Goal: Navigation & Orientation: Understand site structure

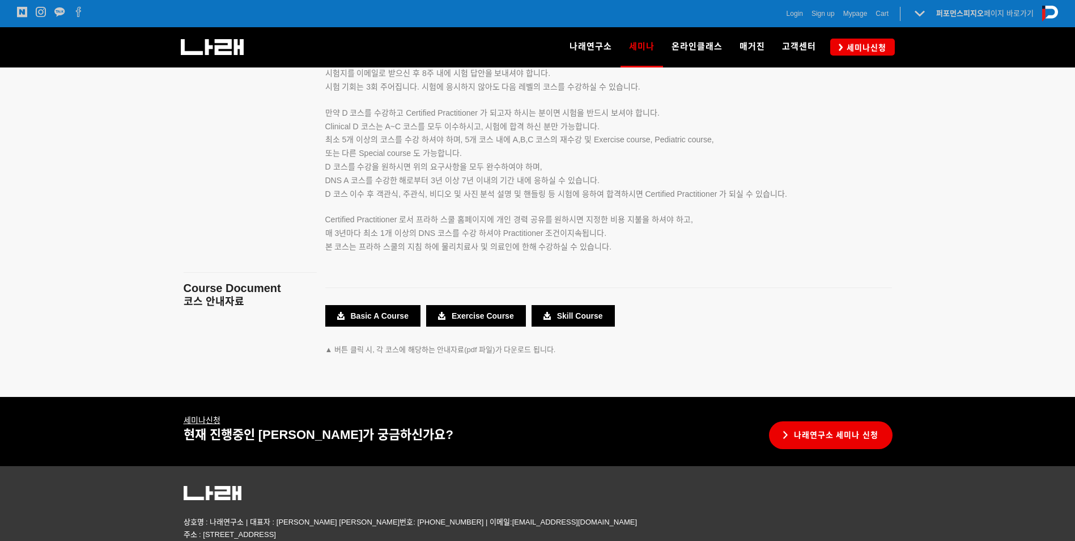
scroll to position [1983, 0]
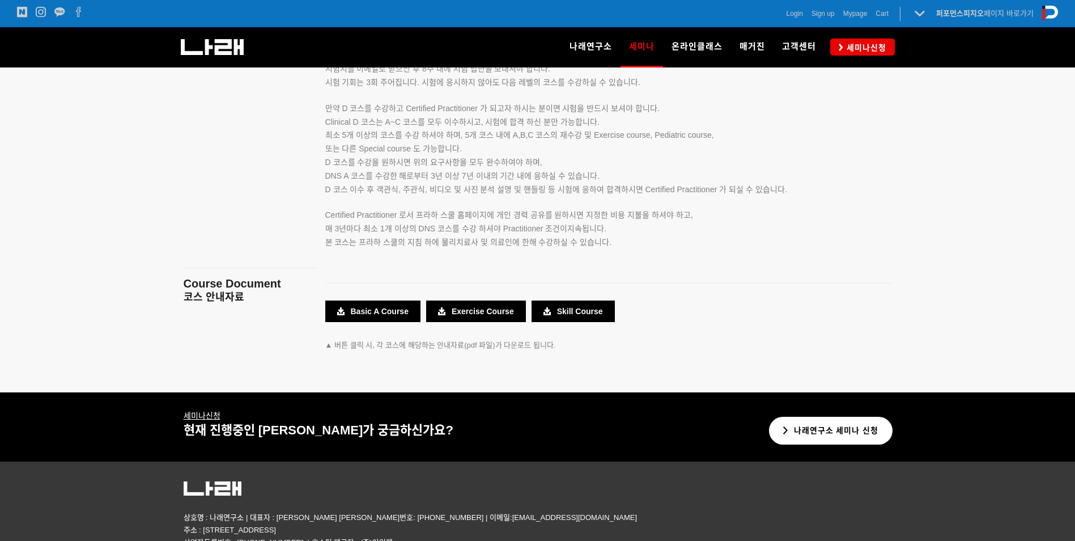
click at [839, 427] on link "나래연구소 세미나 신청" at bounding box center [831, 430] width 124 height 28
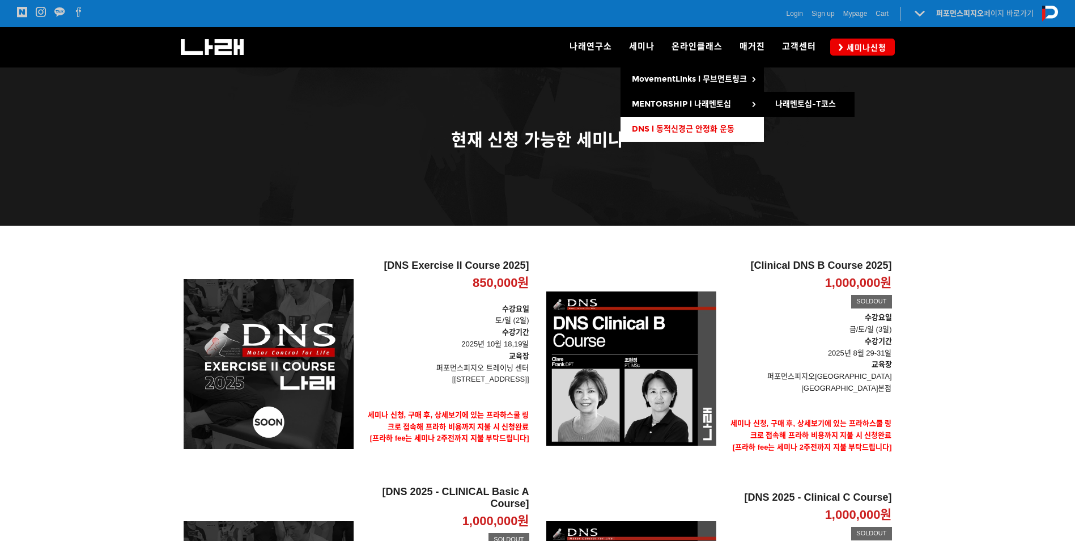
click at [663, 128] on span "DNS l 동적신경근 안정화 운동" at bounding box center [683, 129] width 103 height 10
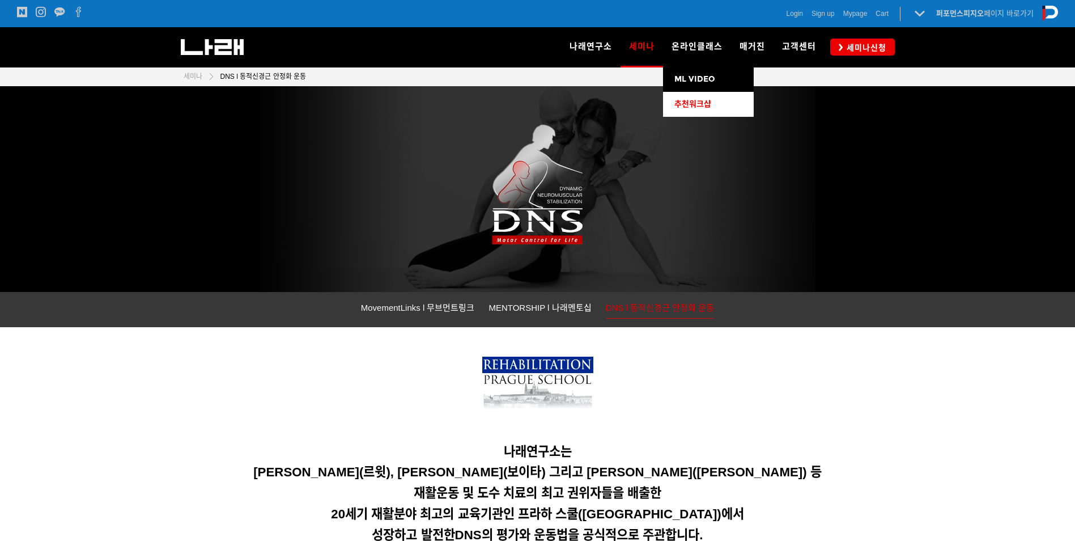
click at [701, 101] on span "추천워크샵" at bounding box center [692, 104] width 37 height 10
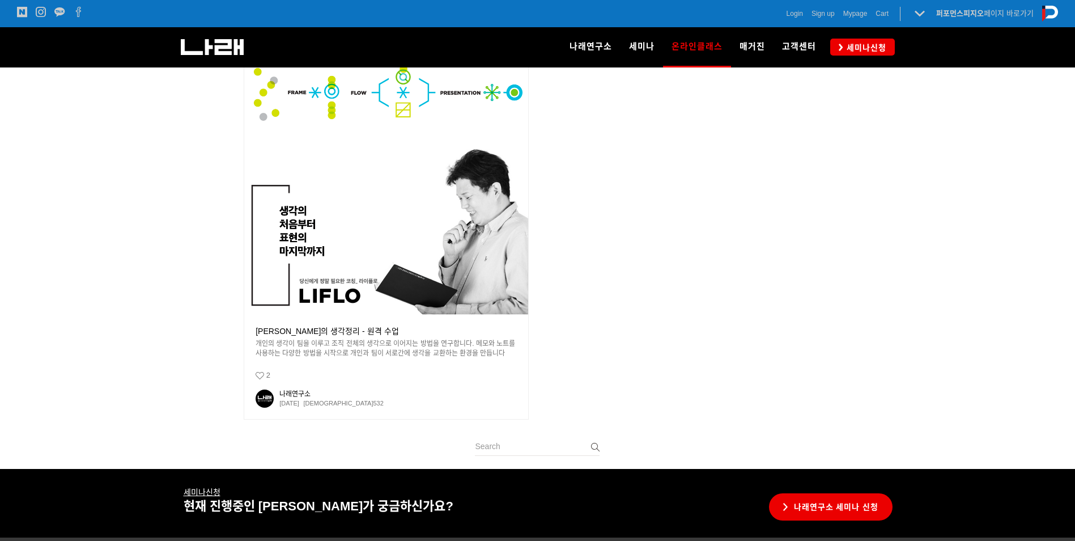
scroll to position [340, 0]
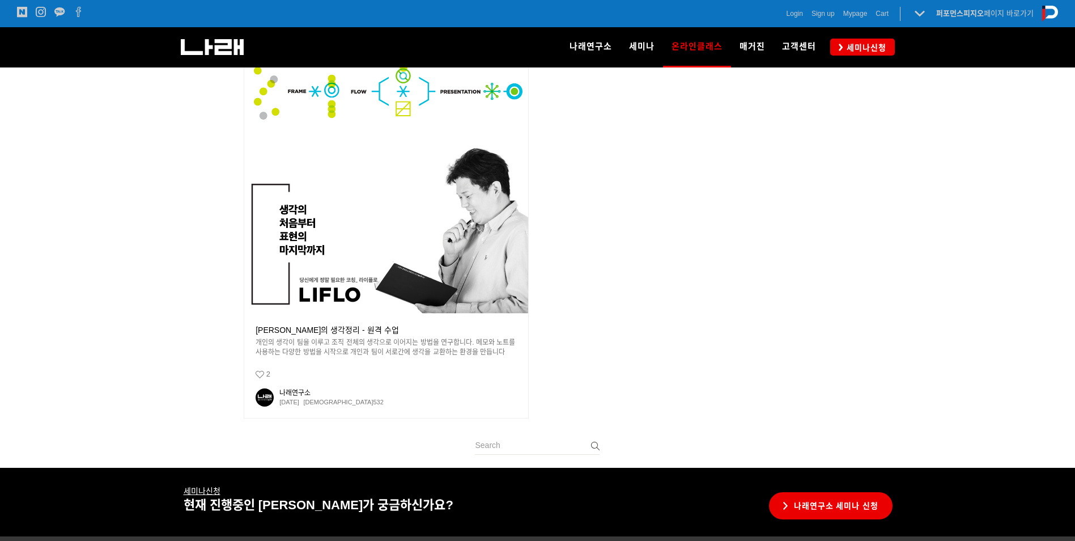
click at [431, 262] on img at bounding box center [386, 171] width 284 height 284
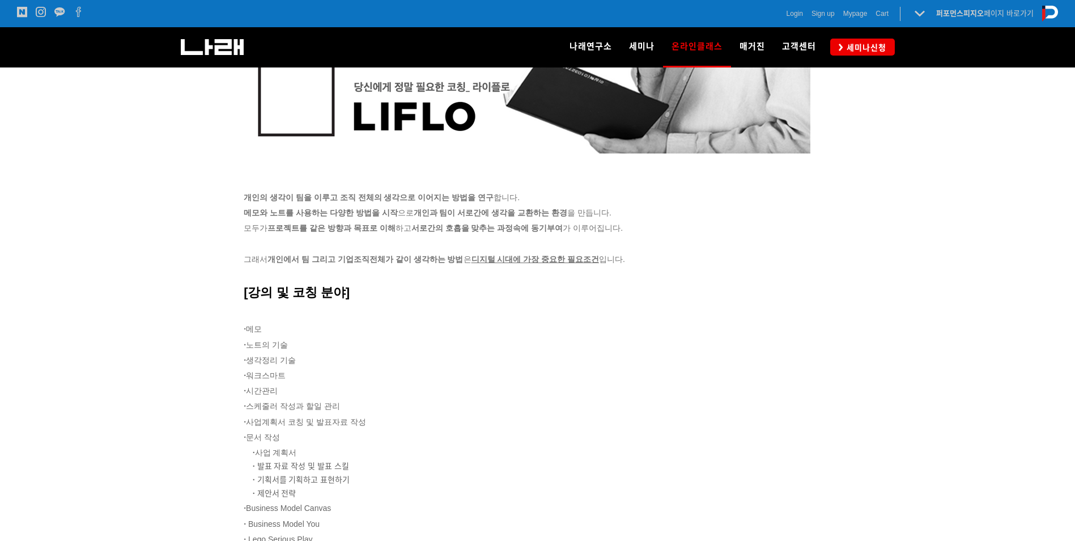
scroll to position [948, 0]
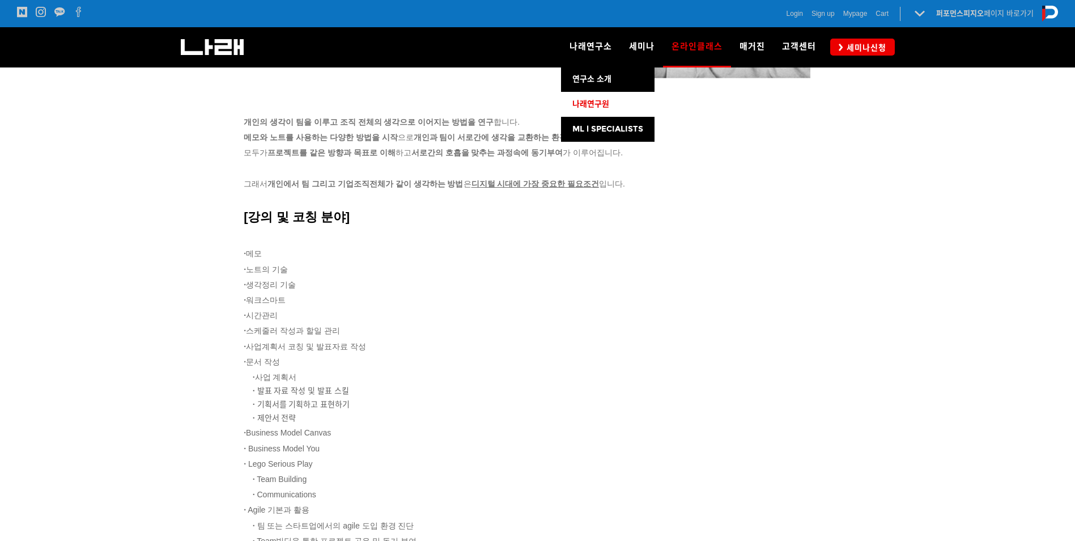
click at [588, 104] on span "나래연구원" at bounding box center [590, 104] width 37 height 10
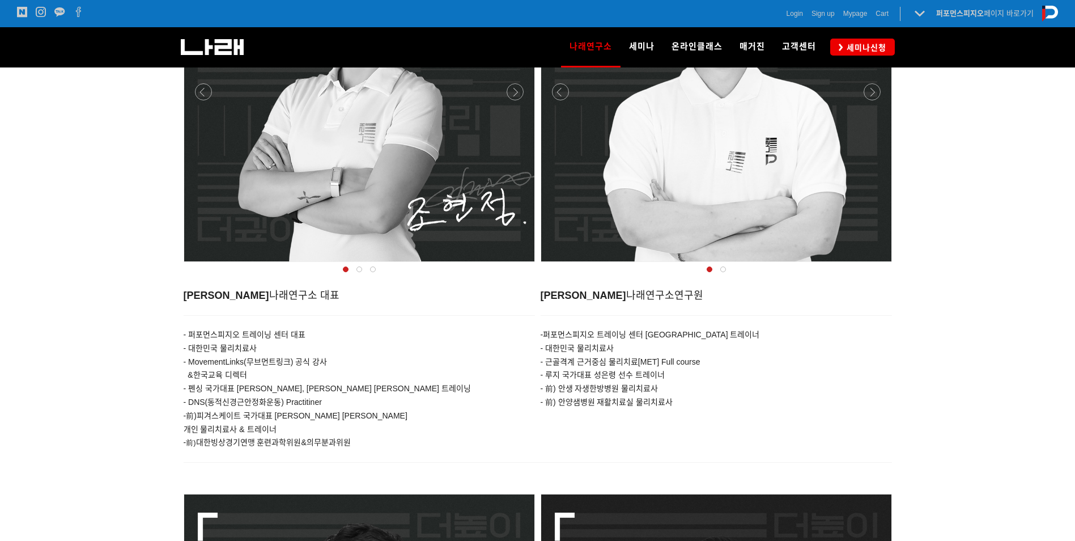
scroll to position [510, 0]
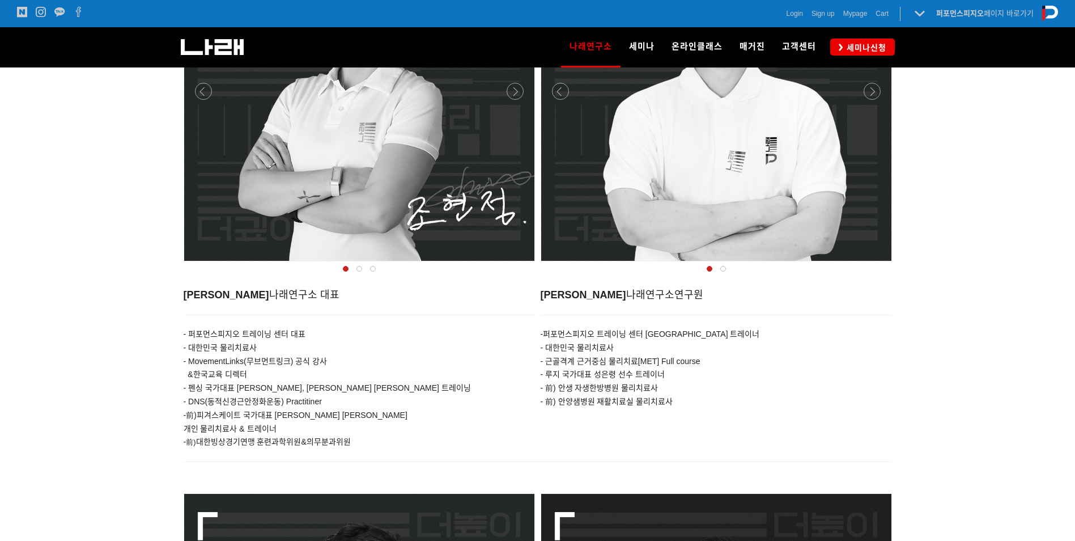
click at [840, 190] on div at bounding box center [716, 85] width 350 height 350
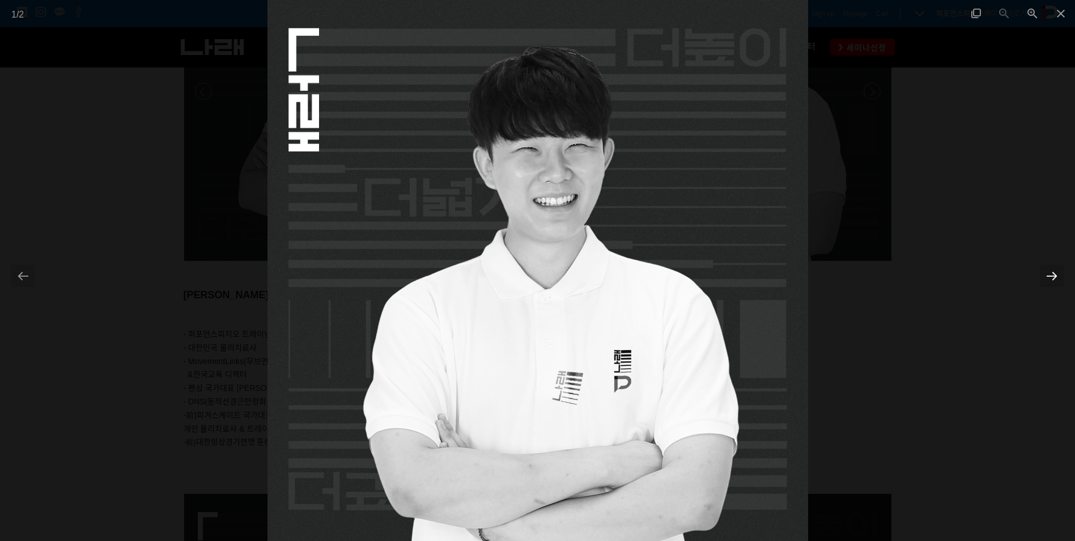
click at [1047, 272] on div at bounding box center [1052, 276] width 24 height 22
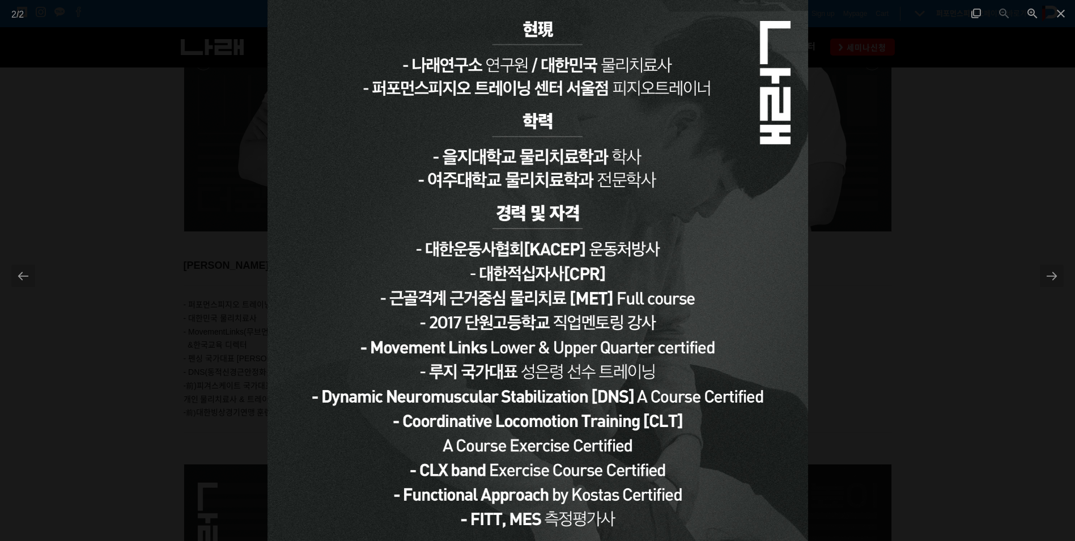
scroll to position [567, 0]
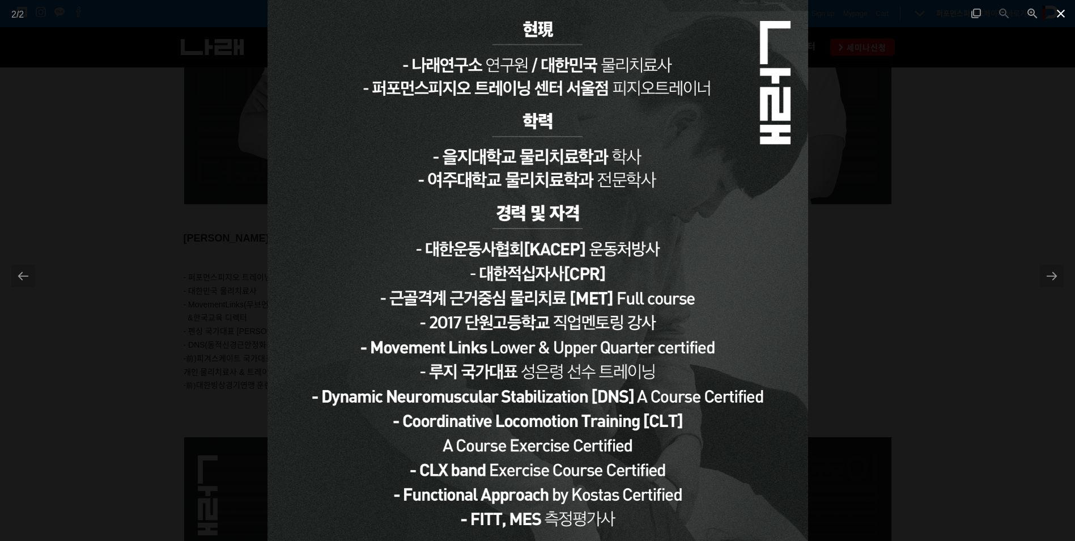
click at [1057, 10] on span at bounding box center [1060, 13] width 28 height 27
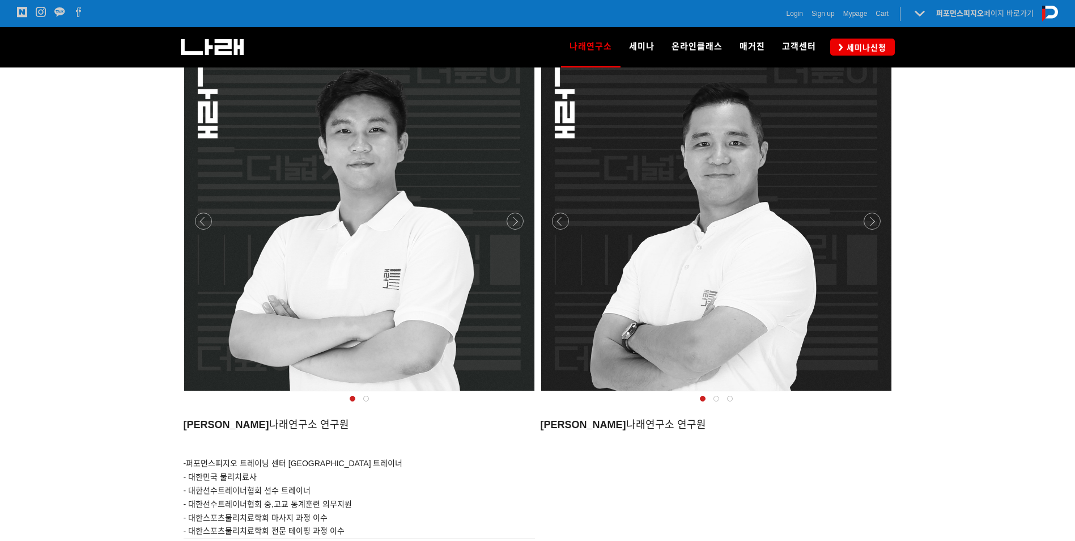
scroll to position [1020, 0]
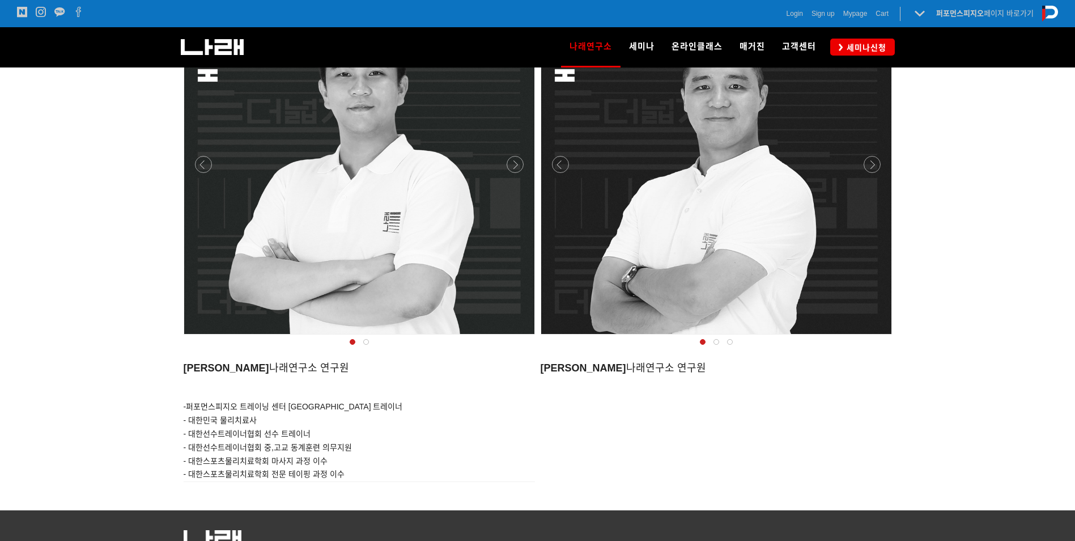
click at [336, 257] on div at bounding box center [359, 159] width 350 height 350
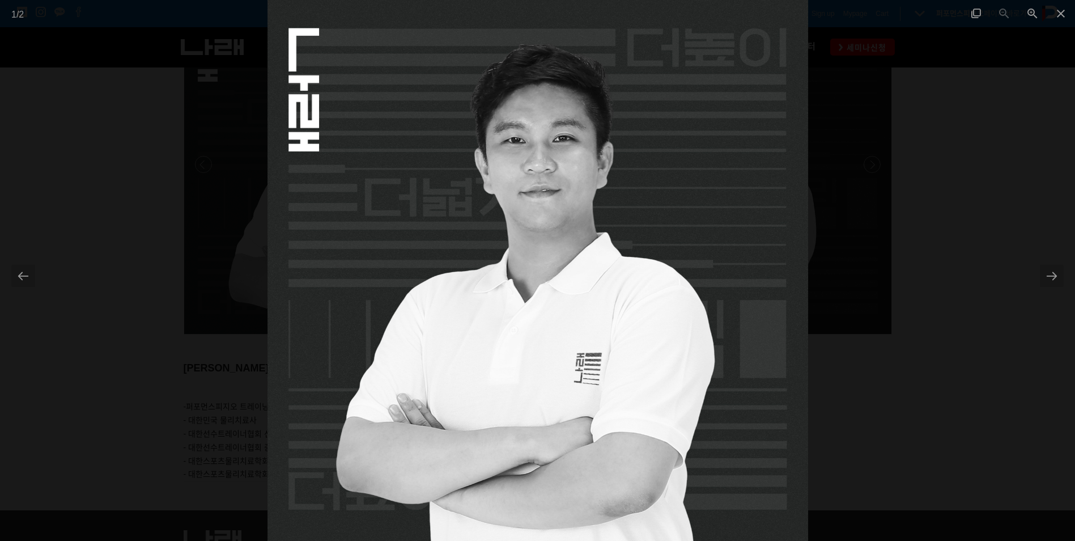
scroll to position [1107, 0]
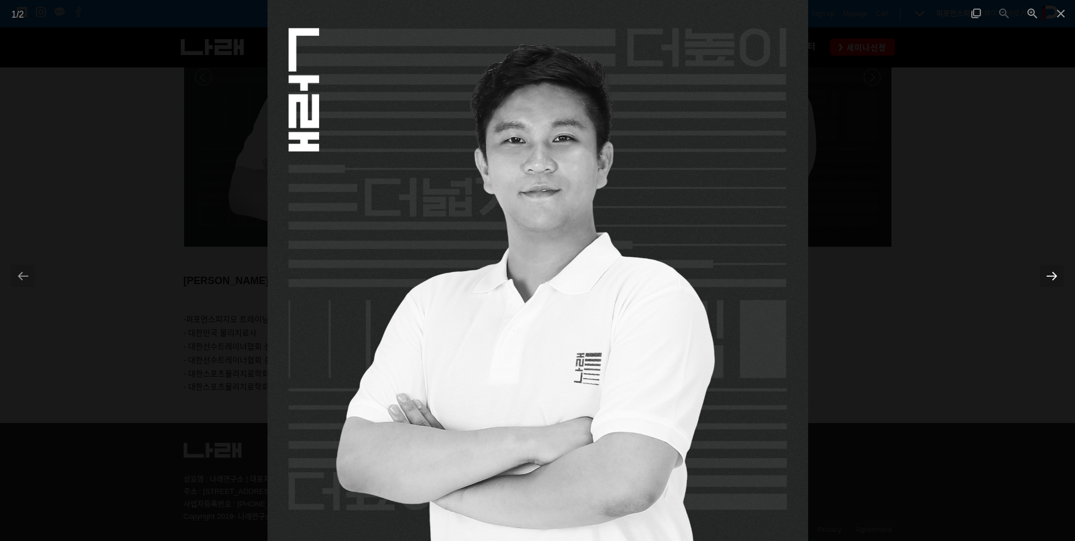
click at [1043, 275] on div "1 / 2" at bounding box center [537, 270] width 1075 height 541
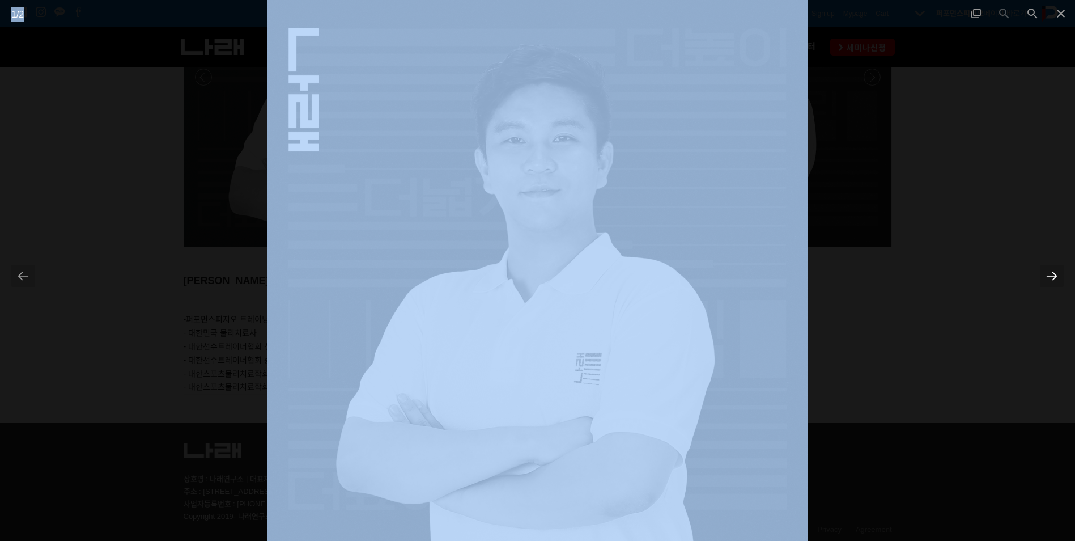
click at [1046, 275] on div at bounding box center [1052, 276] width 24 height 22
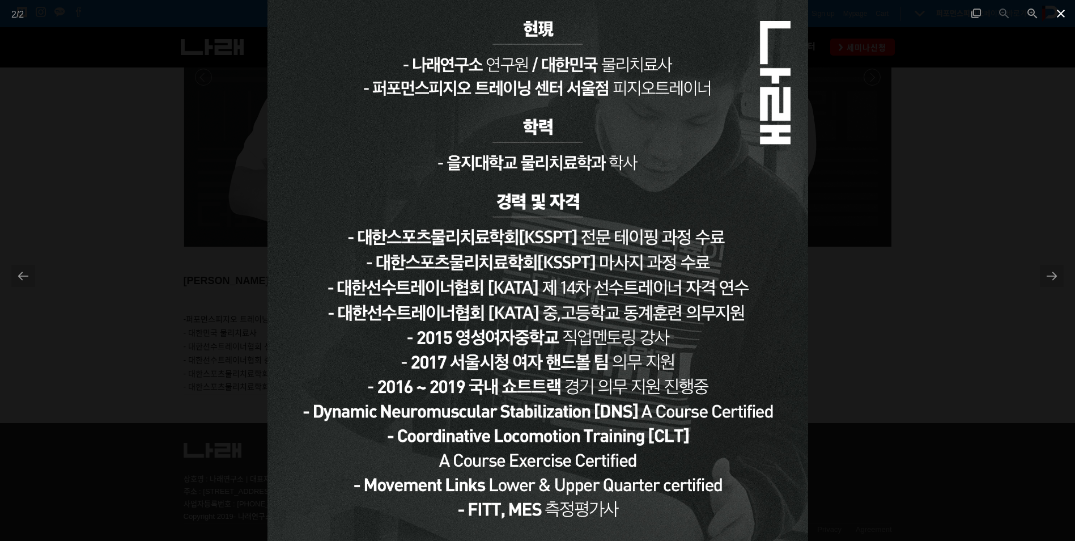
click at [1058, 15] on span at bounding box center [1060, 13] width 28 height 27
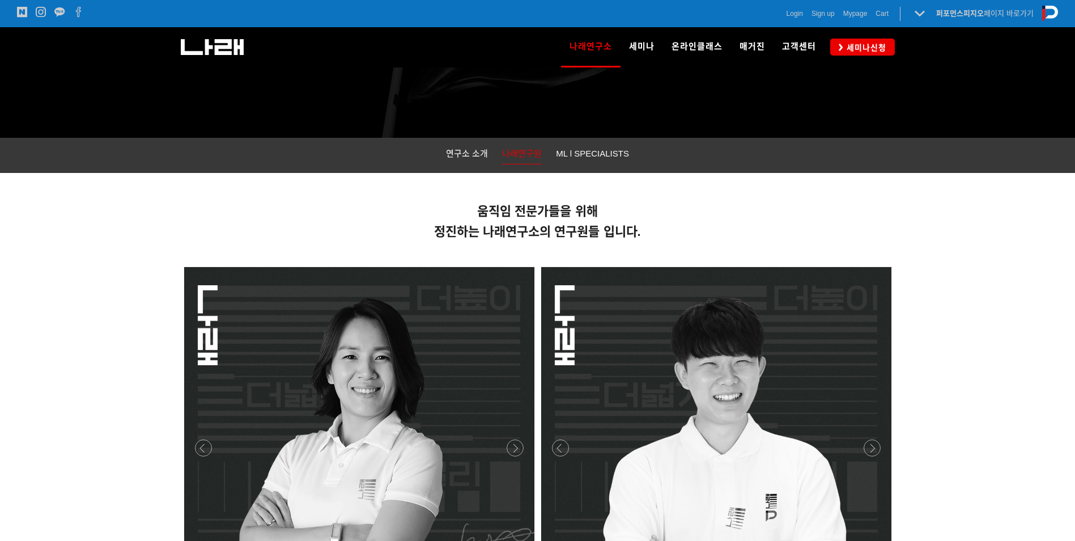
scroll to position [144, 0]
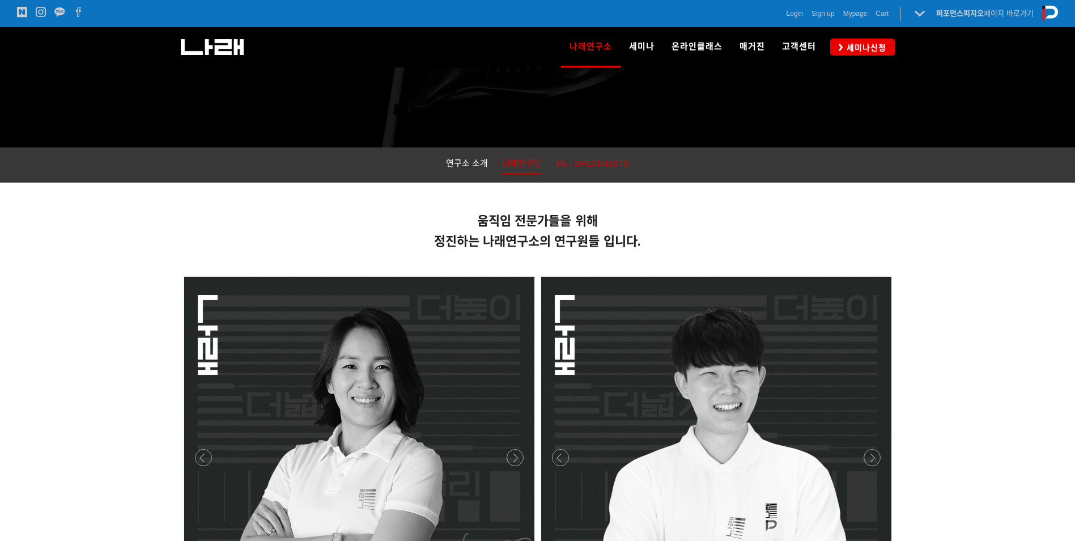
click at [611, 166] on span "ML l SPECIALISTS" at bounding box center [592, 163] width 73 height 10
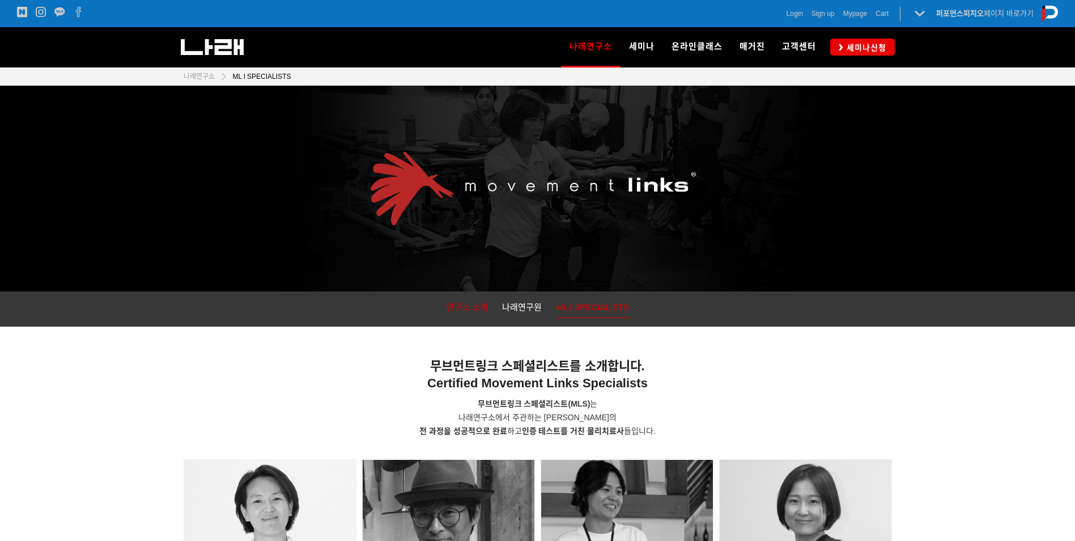
click at [458, 307] on span "연구소 소개" at bounding box center [467, 307] width 42 height 10
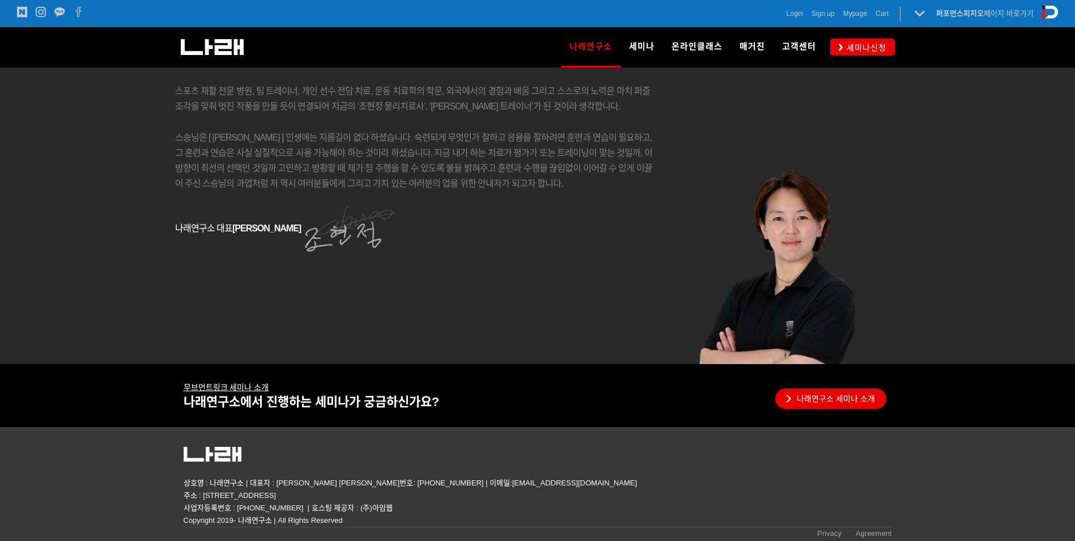
scroll to position [1986, 0]
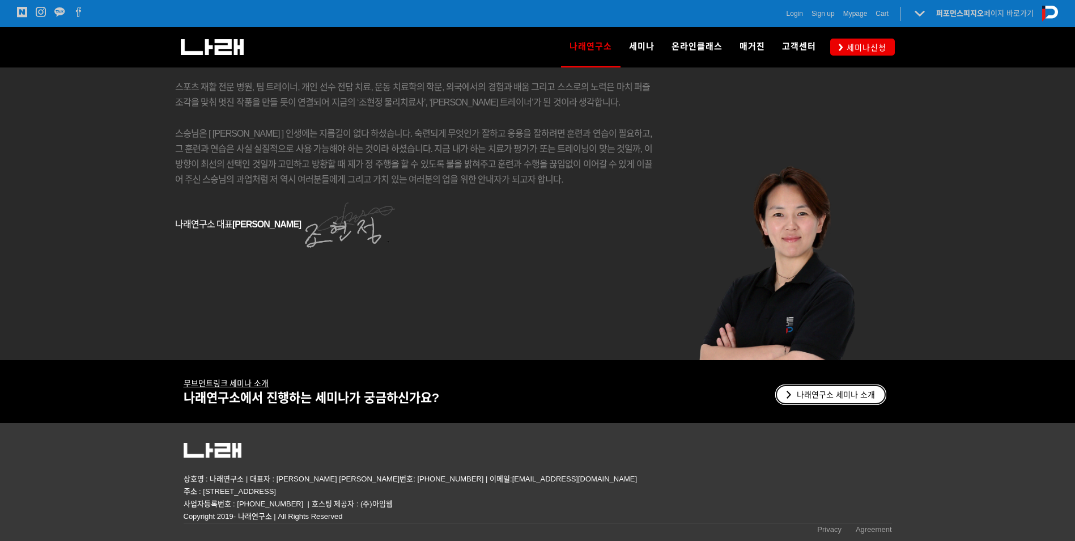
click at [831, 390] on link "나래연구소 세미나 소개" at bounding box center [830, 394] width 111 height 20
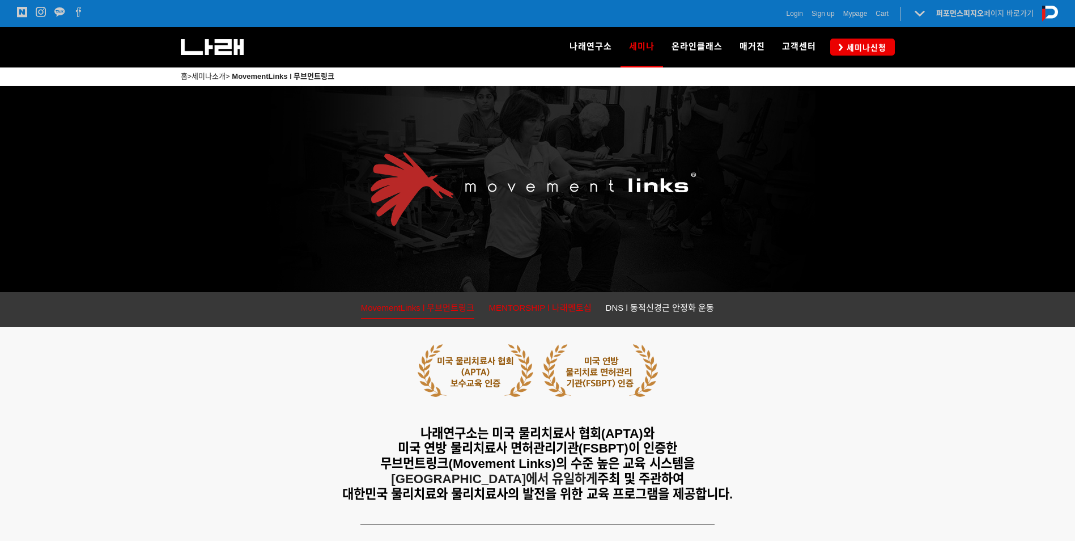
click at [560, 312] on span "MENTORSHIP l 나래멘토십" at bounding box center [539, 308] width 103 height 10
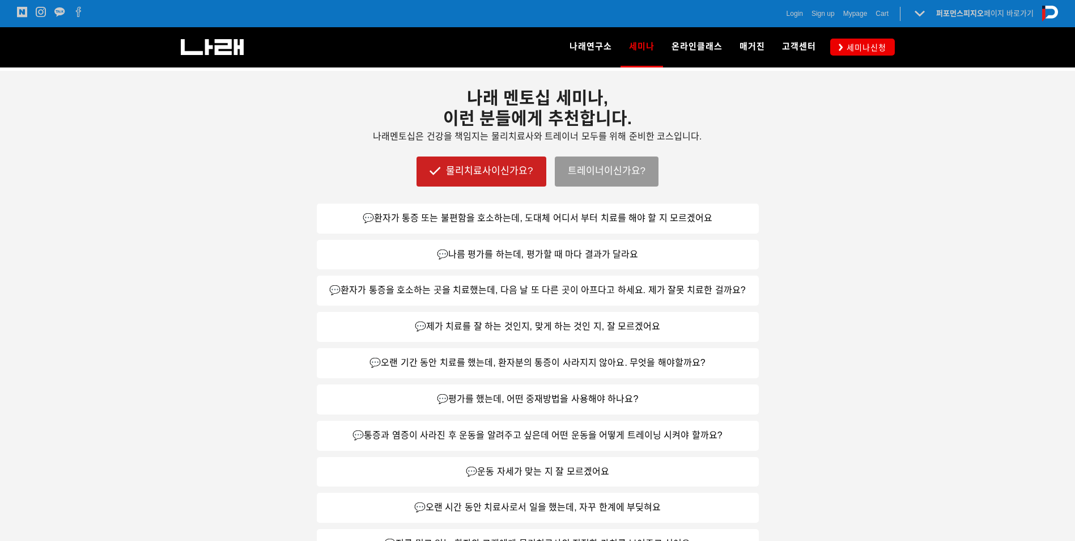
scroll to position [510, 0]
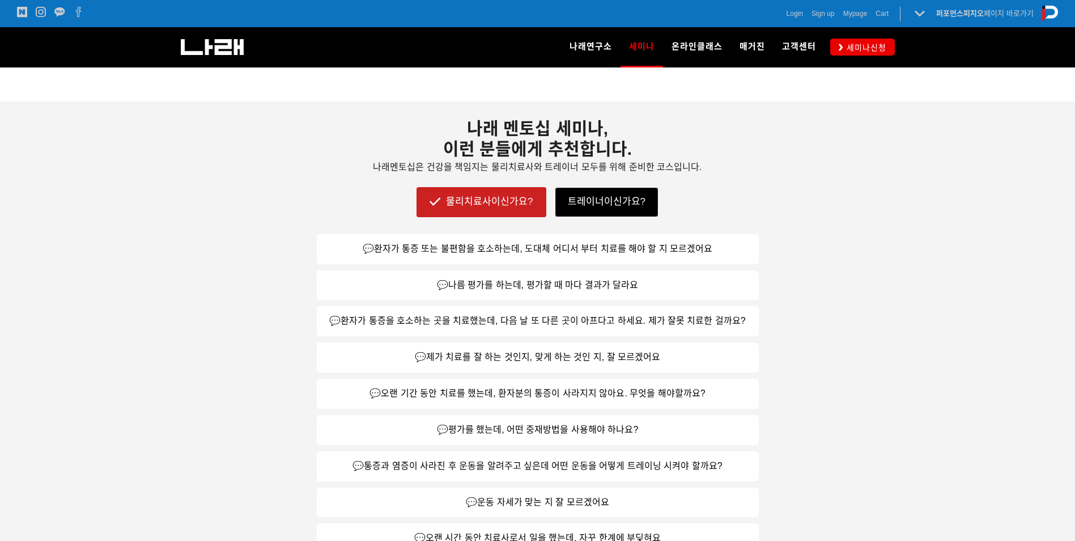
click at [635, 207] on link "트레이너이신가요?" at bounding box center [607, 201] width 104 height 29
